Goal: Transaction & Acquisition: Obtain resource

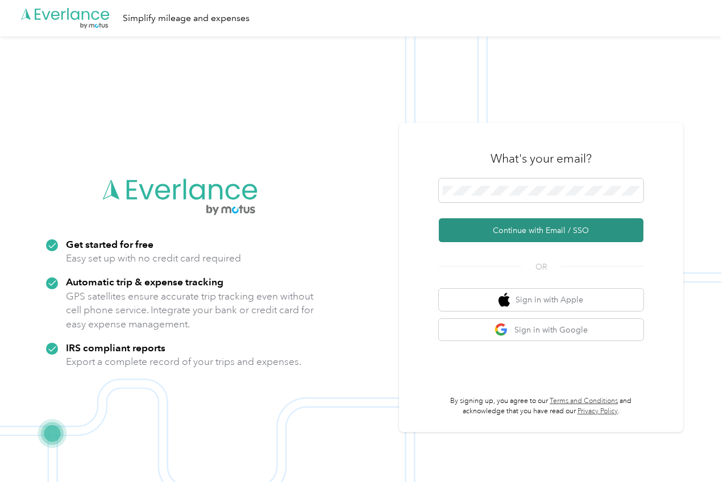
click at [535, 225] on button "Continue with Email / SSO" at bounding box center [541, 230] width 205 height 24
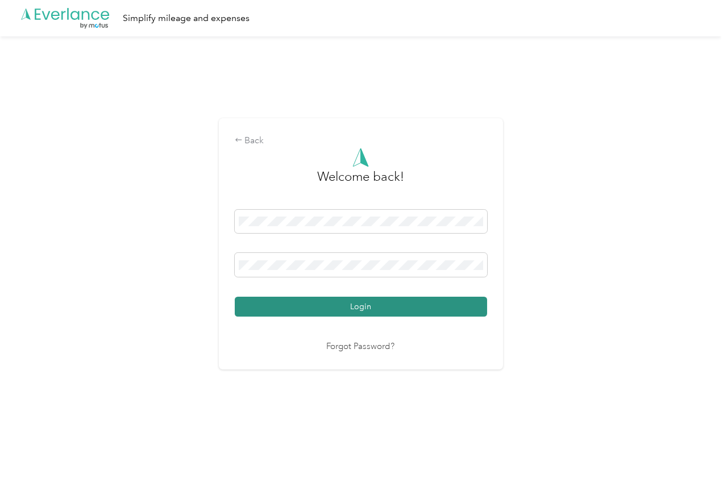
click at [406, 305] on button "Login" at bounding box center [361, 307] width 253 height 20
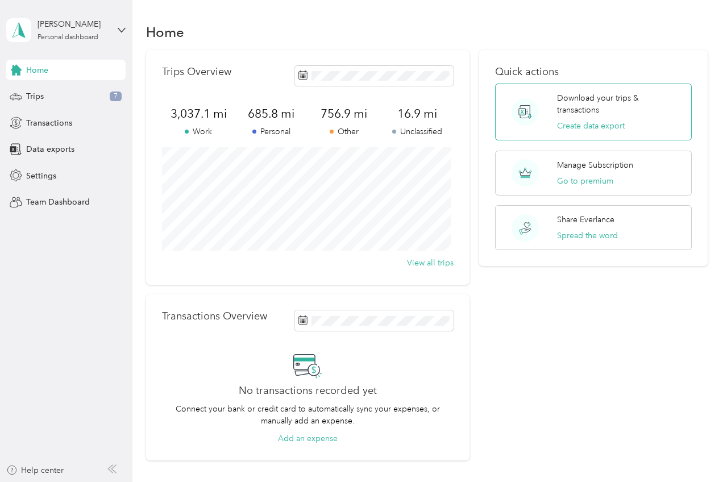
click at [582, 118] on div "Download your trips & transactions Create data export" at bounding box center [620, 112] width 126 height 40
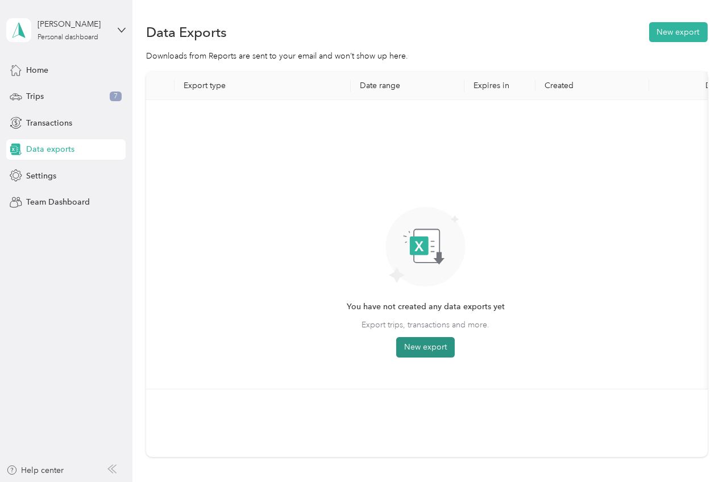
click at [441, 344] on button "New export" at bounding box center [425, 347] width 59 height 20
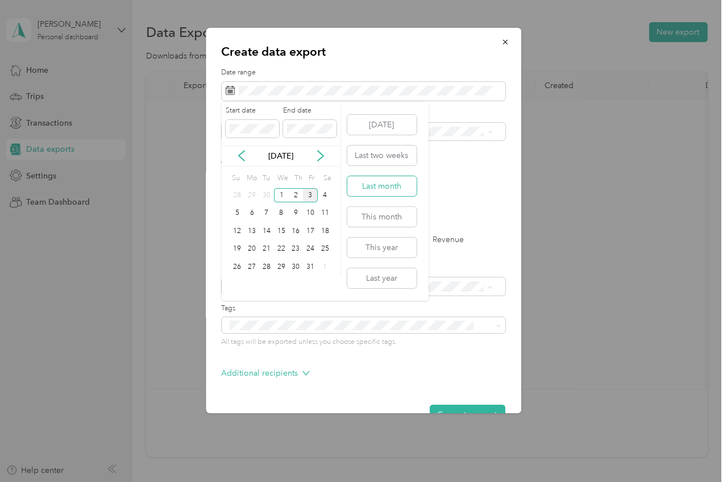
click at [378, 186] on button "Last month" at bounding box center [382, 186] width 69 height 20
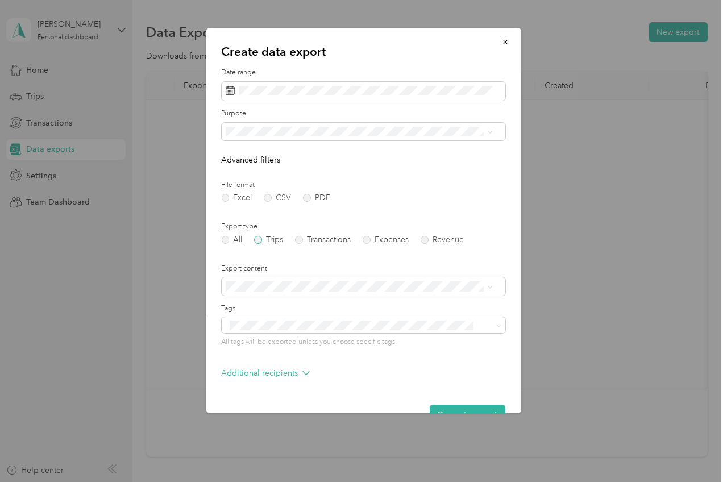
click at [264, 241] on label "Trips" at bounding box center [269, 240] width 29 height 8
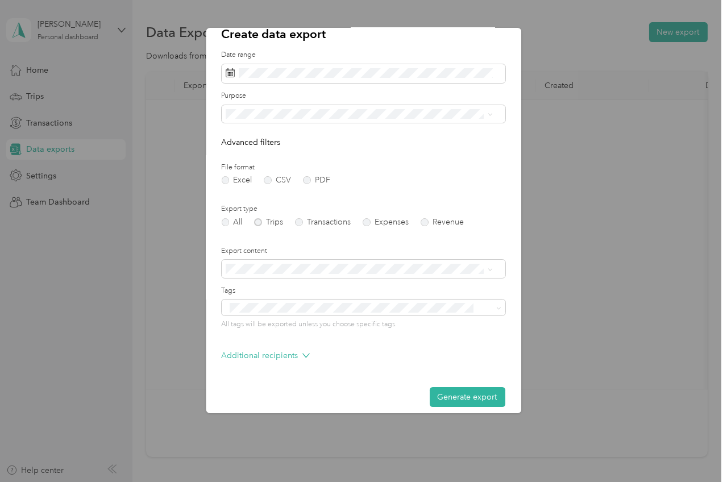
scroll to position [27, 0]
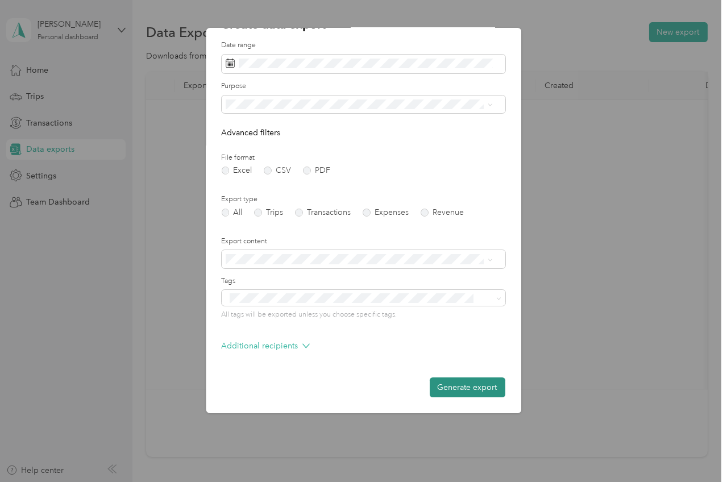
click at [447, 386] on button "Generate export" at bounding box center [468, 388] width 76 height 20
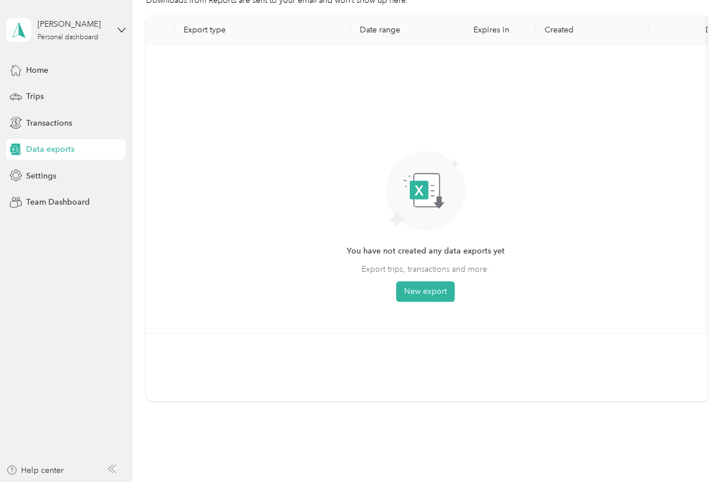
scroll to position [0, 0]
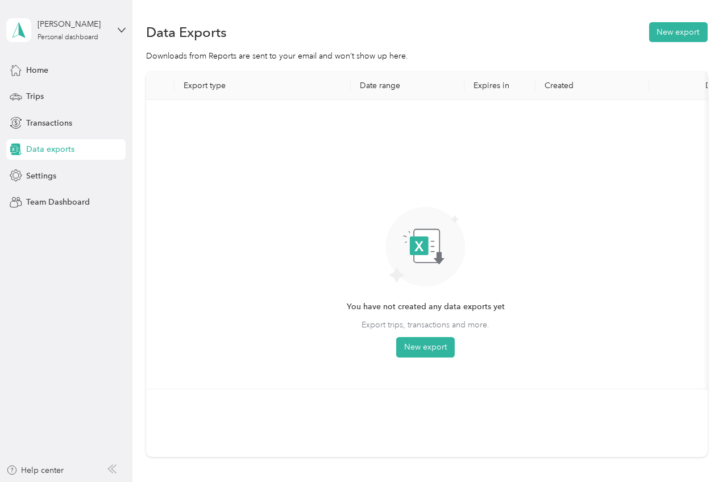
click at [457, 38] on div "Data Exports New export" at bounding box center [426, 32] width 561 height 24
click at [115, 32] on div "[PERSON_NAME] Personal dashboard" at bounding box center [65, 30] width 119 height 40
click at [50, 94] on div "Log out" at bounding box center [158, 92] width 288 height 20
